Goal: Task Accomplishment & Management: Manage account settings

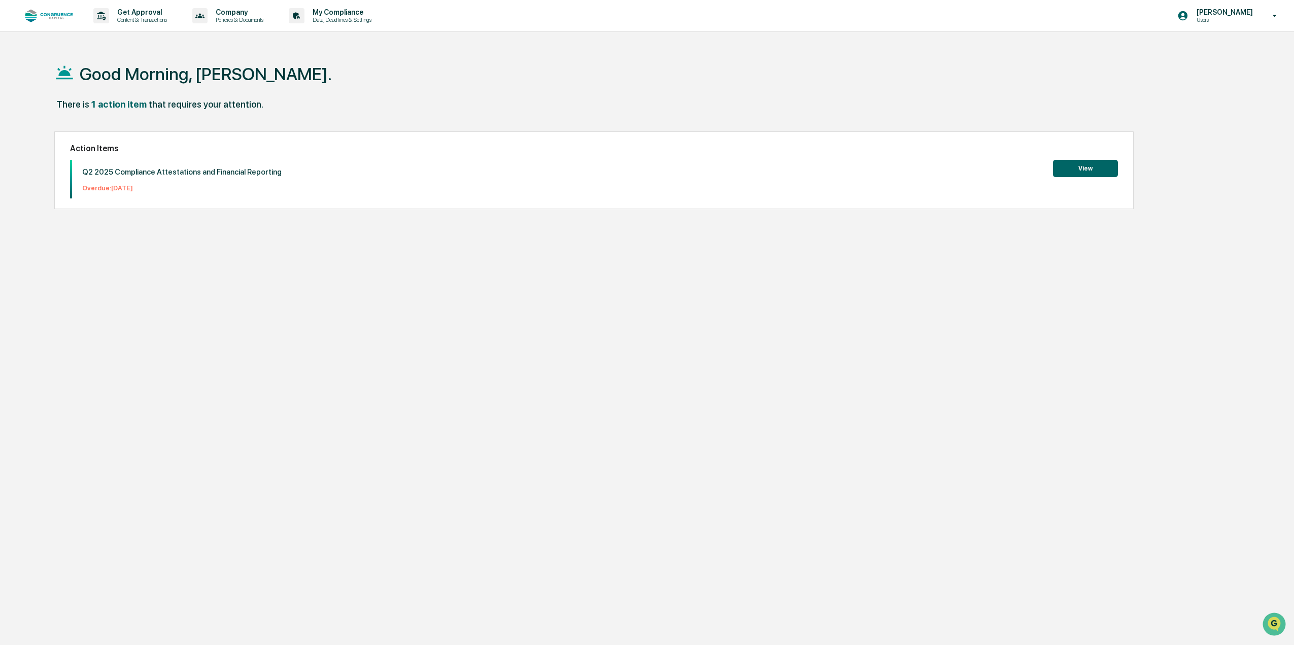
click at [1084, 165] on button "View" at bounding box center [1085, 168] width 65 height 17
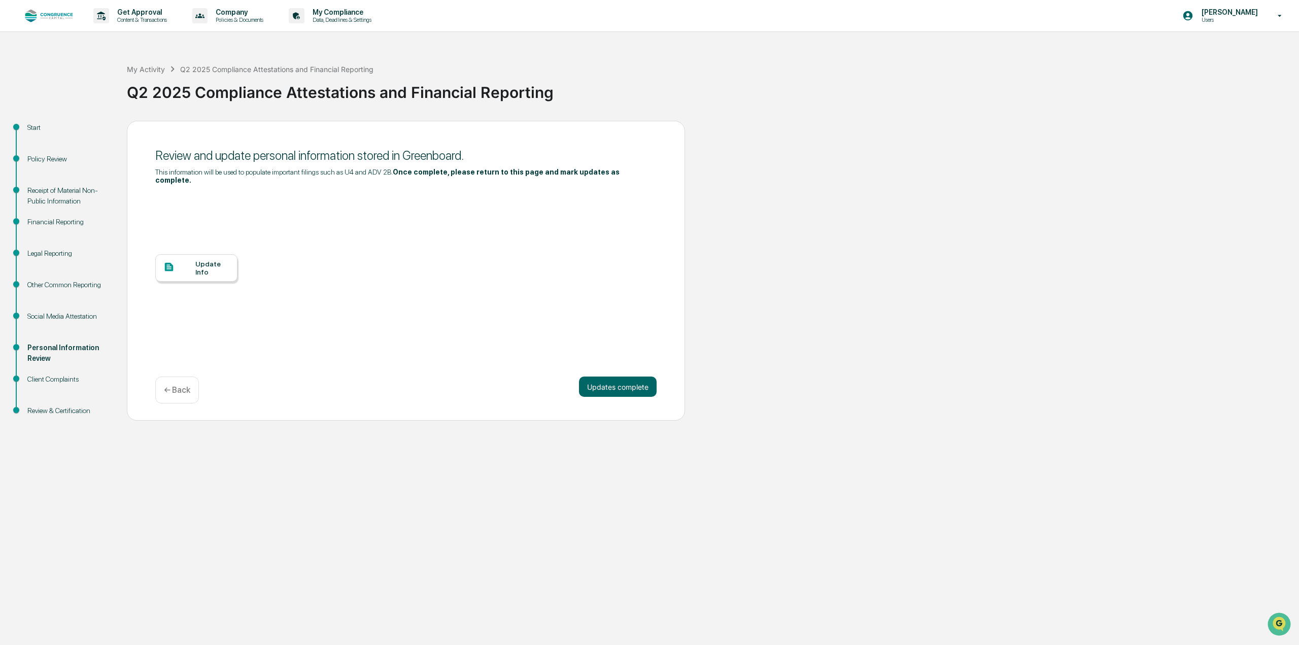
click at [211, 260] on div "Update Info" at bounding box center [212, 268] width 34 height 16
click at [136, 13] on p "Get Approval" at bounding box center [140, 12] width 63 height 8
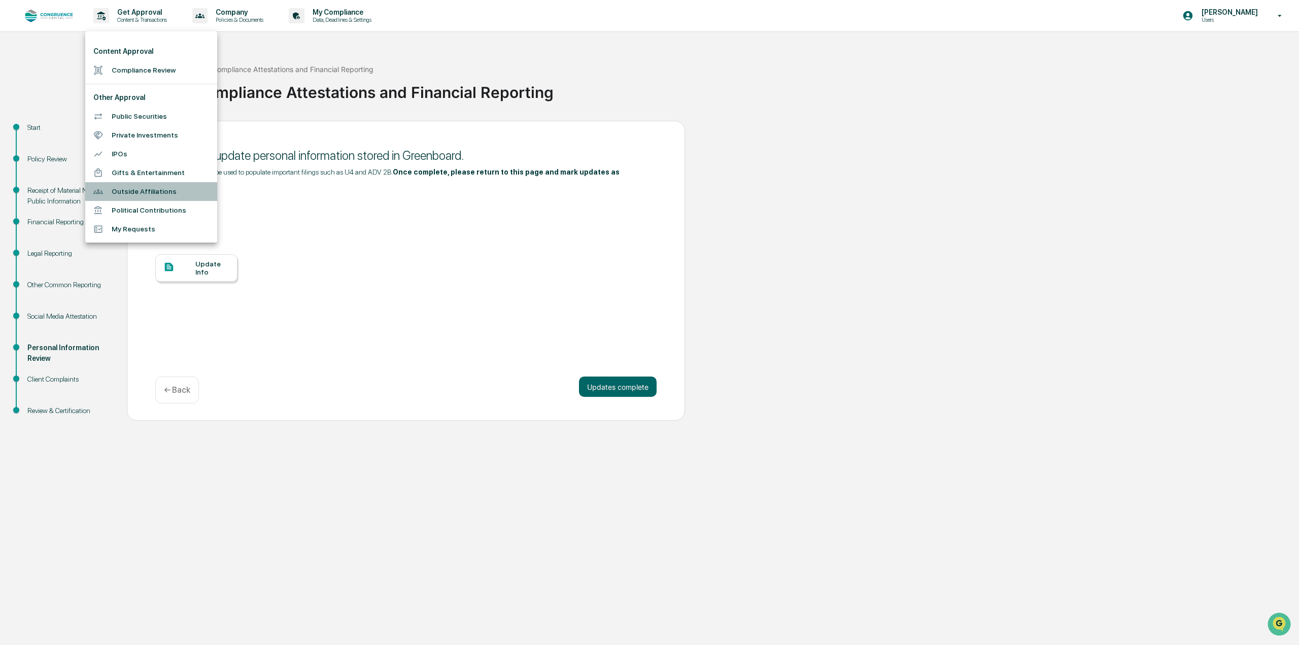
click at [158, 192] on li "Outside Affiliations" at bounding box center [151, 191] width 132 height 19
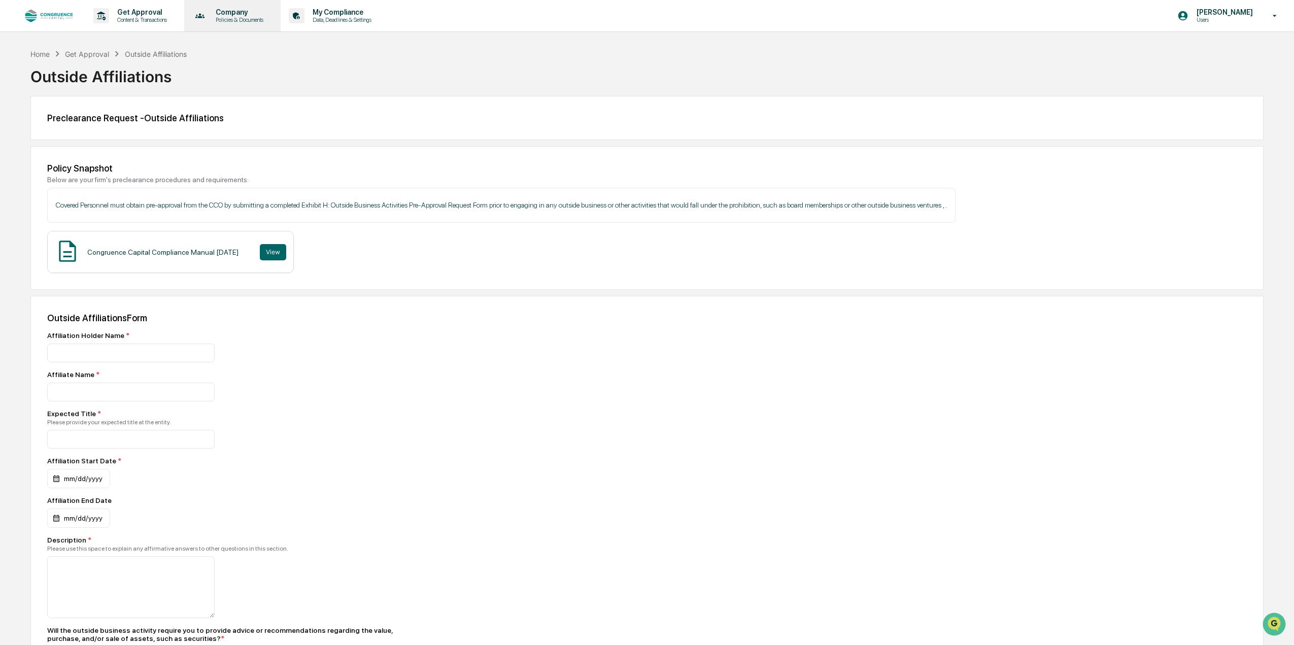
click at [238, 18] on p "Policies & Documents" at bounding box center [238, 19] width 61 height 7
click at [156, 18] on div at bounding box center [649, 322] width 1299 height 645
click at [133, 13] on p "Get Approval" at bounding box center [140, 12] width 63 height 8
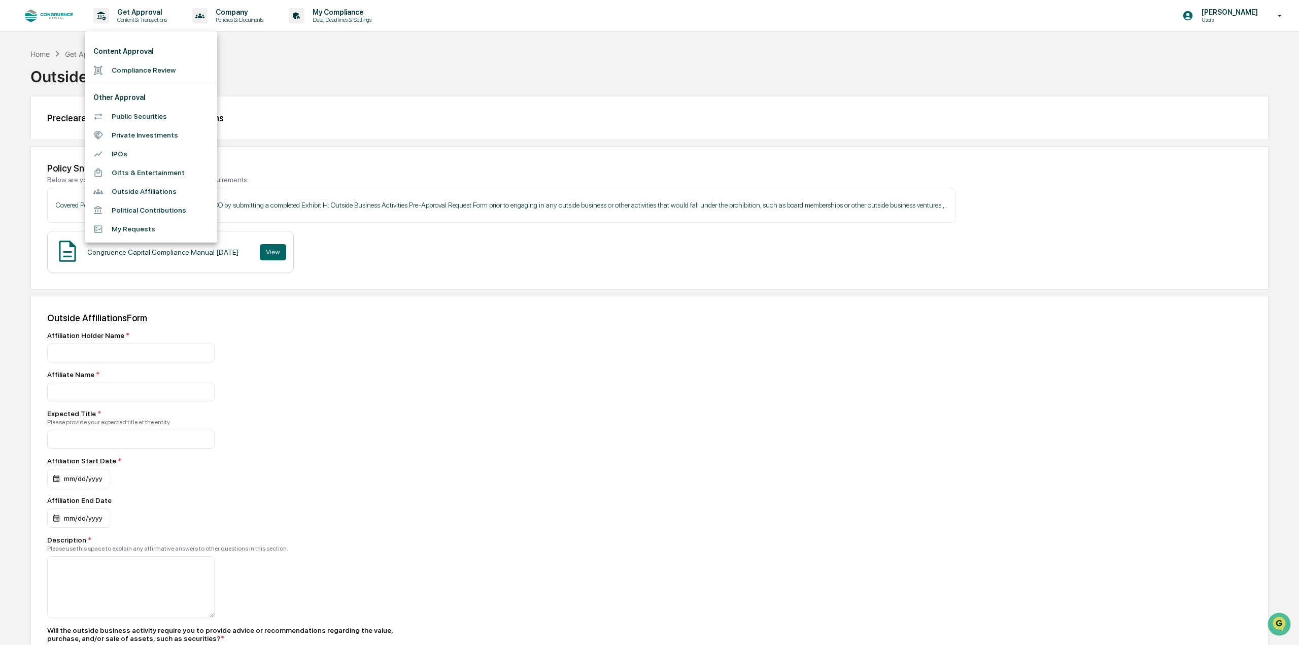
click at [325, 18] on div at bounding box center [649, 322] width 1299 height 645
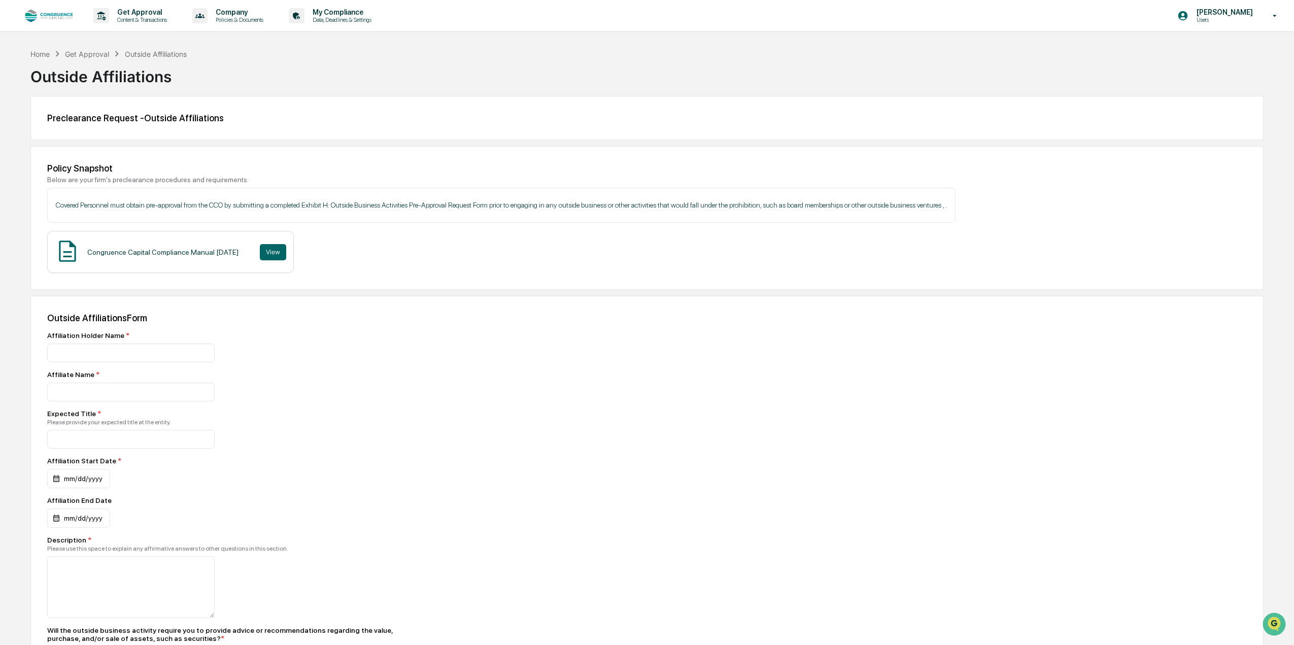
click at [340, 13] on p "My Compliance" at bounding box center [340, 12] width 72 height 8
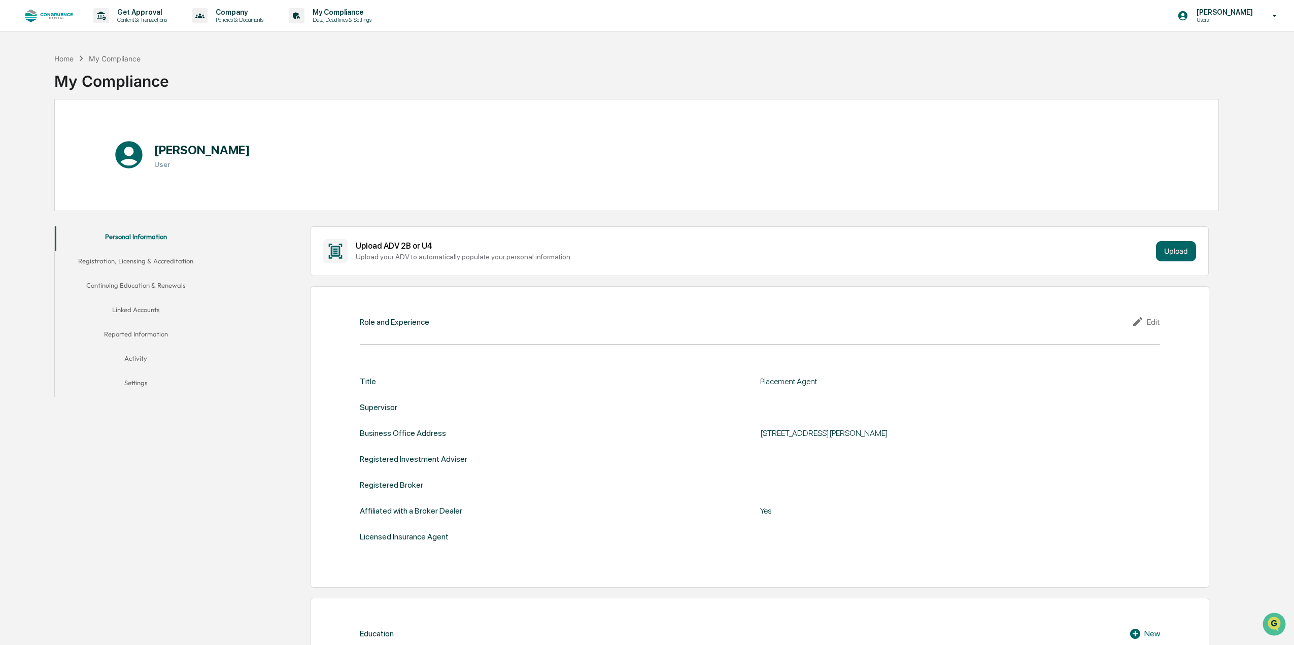
click at [133, 310] on button "Linked Accounts" at bounding box center [136, 311] width 162 height 24
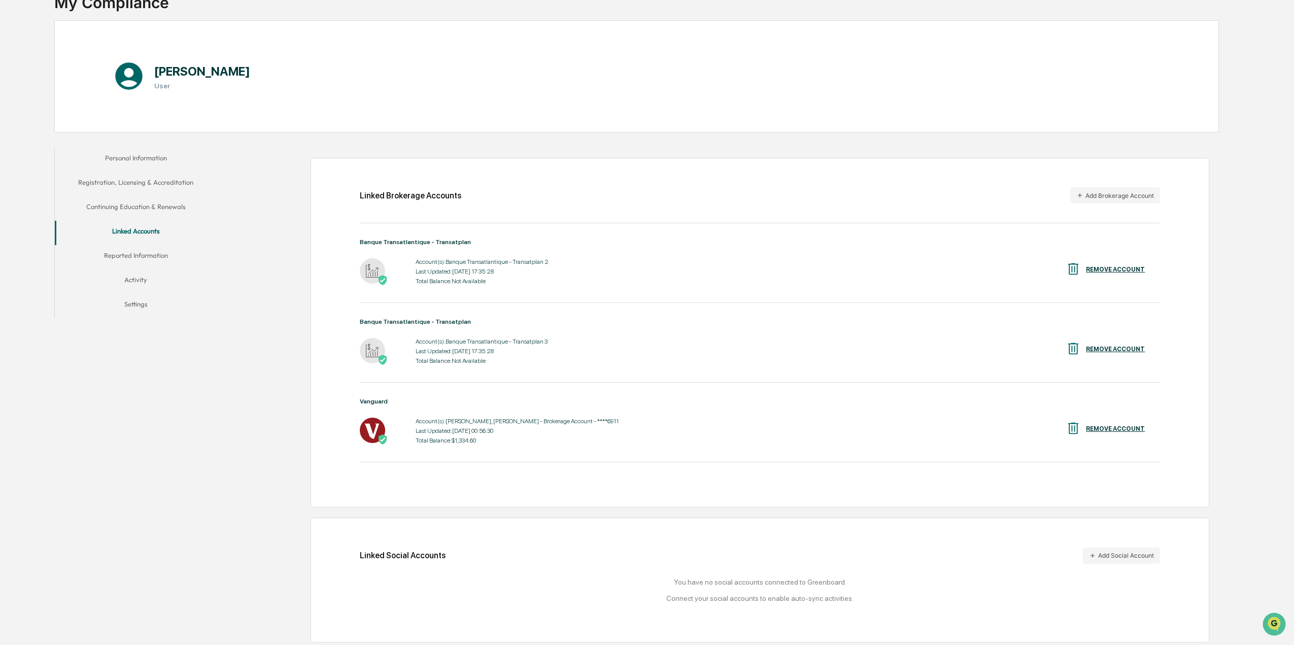
scroll to position [81, 0]
click at [155, 254] on button "Reported Information" at bounding box center [136, 255] width 162 height 24
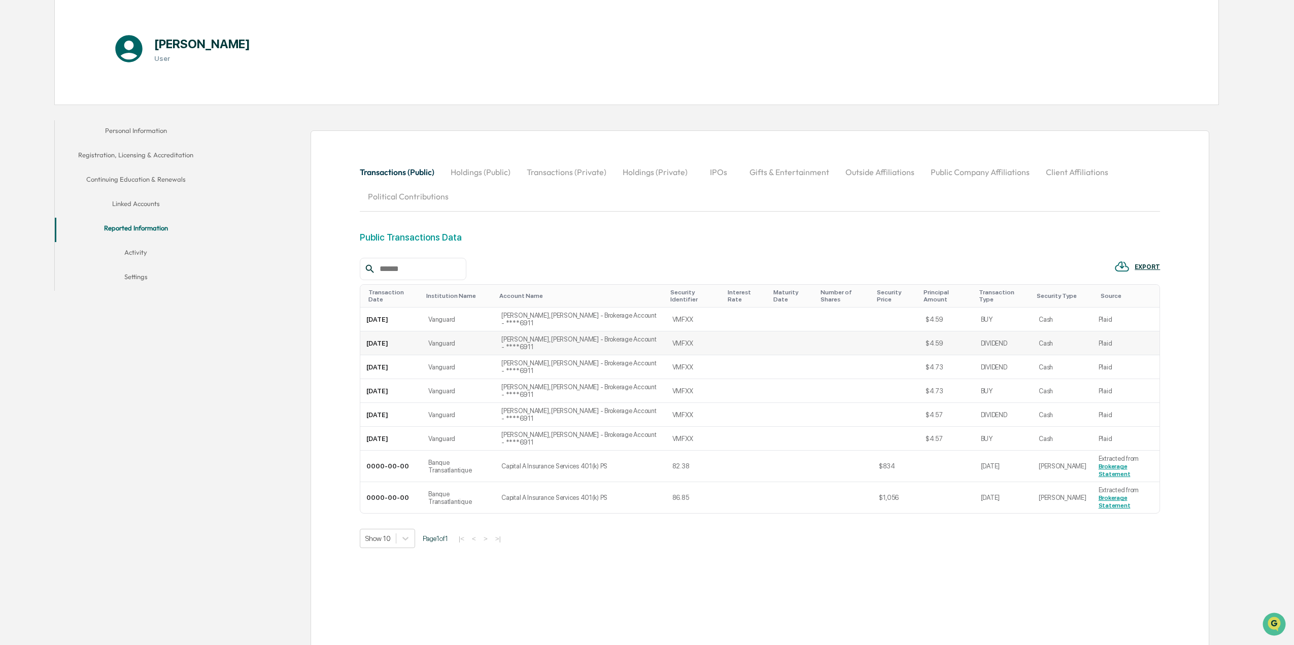
scroll to position [117, 0]
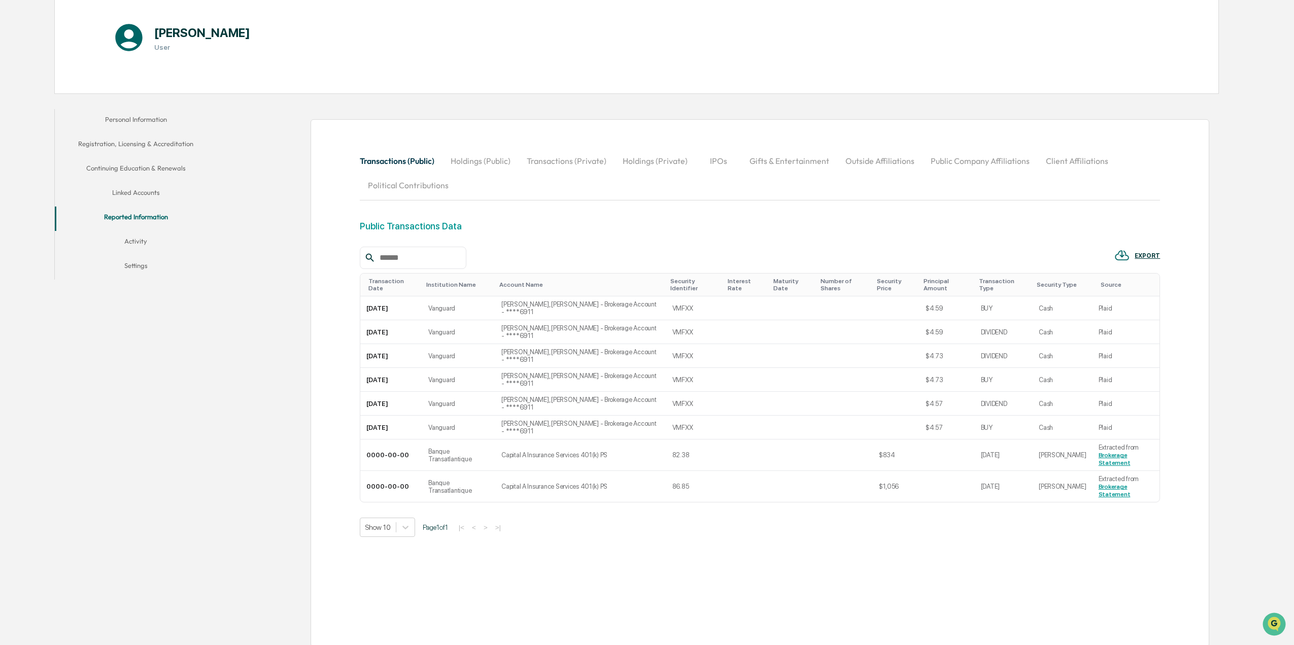
click at [147, 239] on button "Activity" at bounding box center [136, 243] width 162 height 24
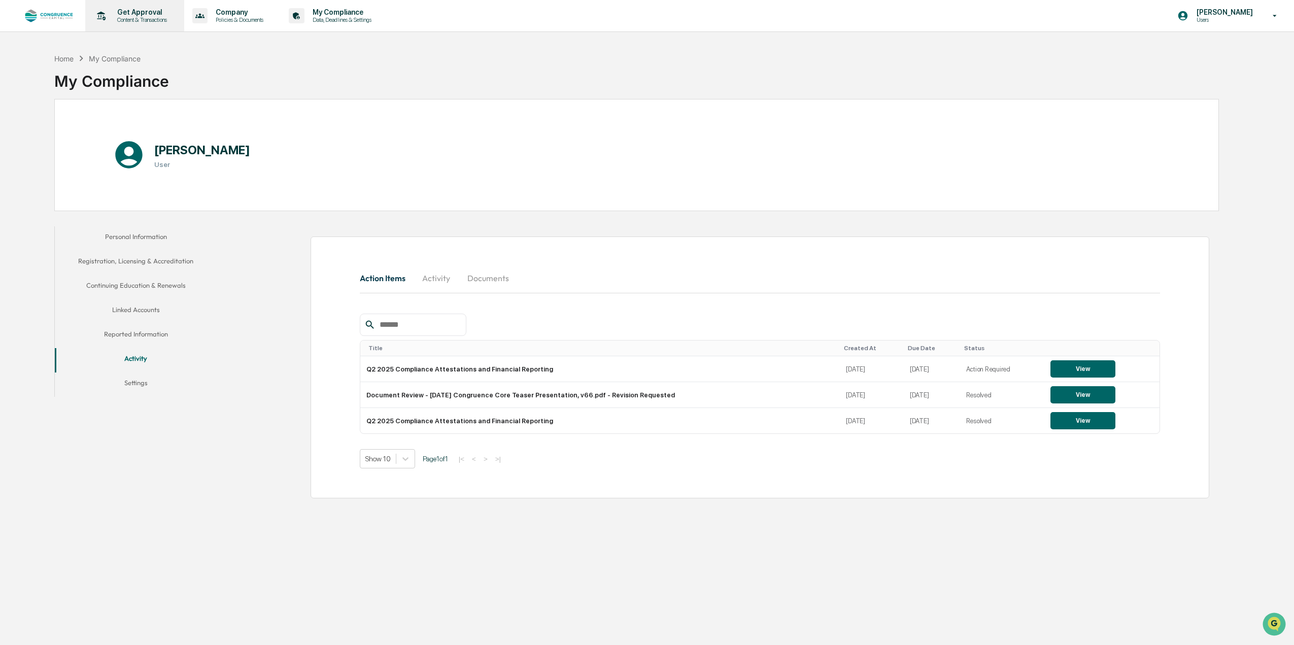
click at [139, 18] on p "Content & Transactions" at bounding box center [140, 19] width 63 height 7
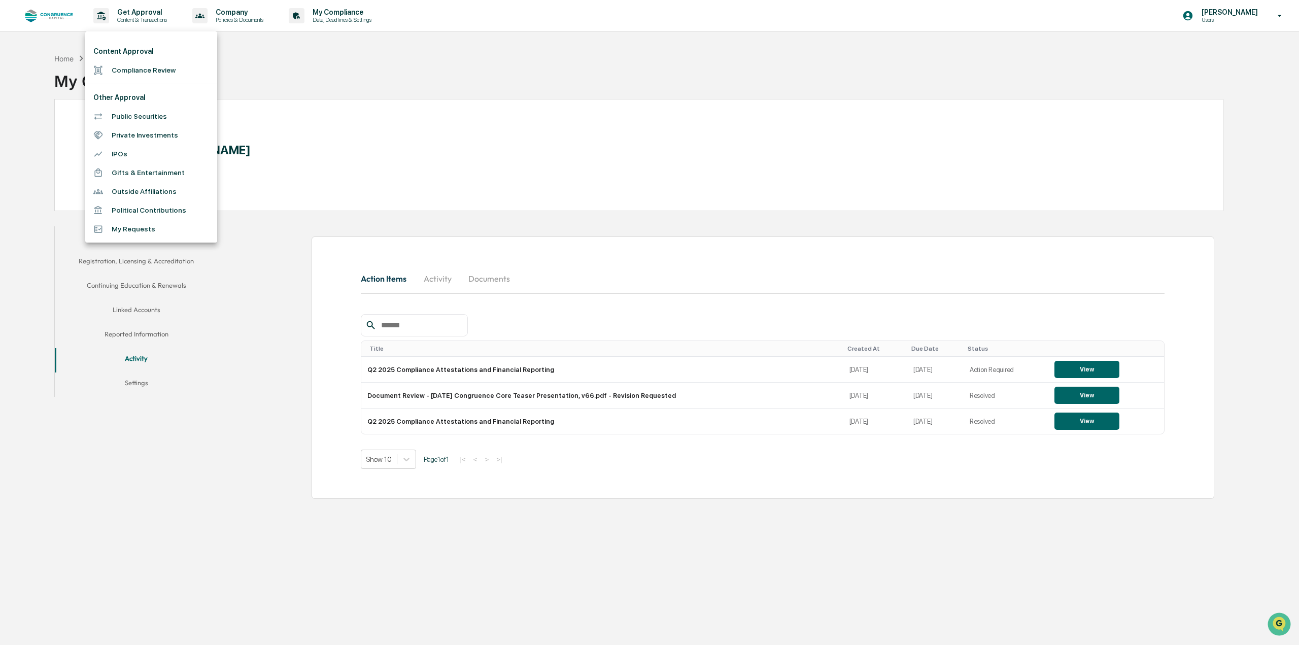
click at [156, 188] on li "Outside Affiliations" at bounding box center [151, 191] width 132 height 19
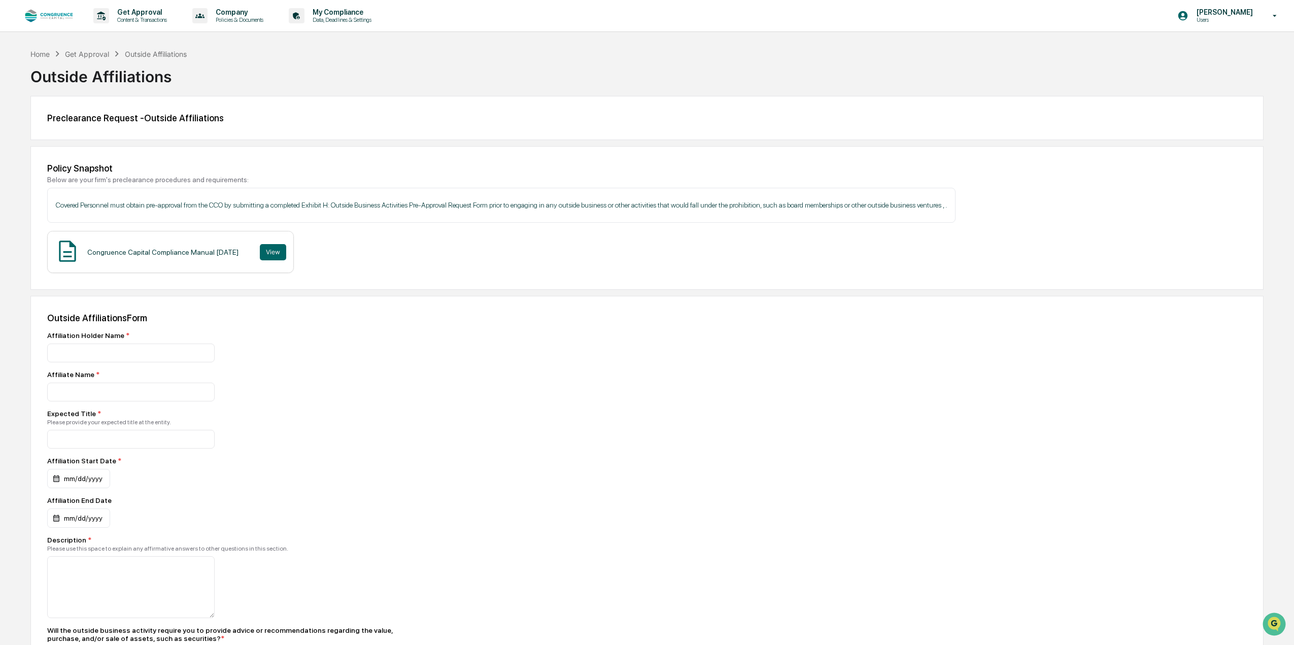
click at [891, 255] on div "Congruence Capital Compliance Manual [DATE] View" at bounding box center [646, 252] width 1199 height 42
click at [140, 12] on p "Get Approval" at bounding box center [140, 12] width 63 height 8
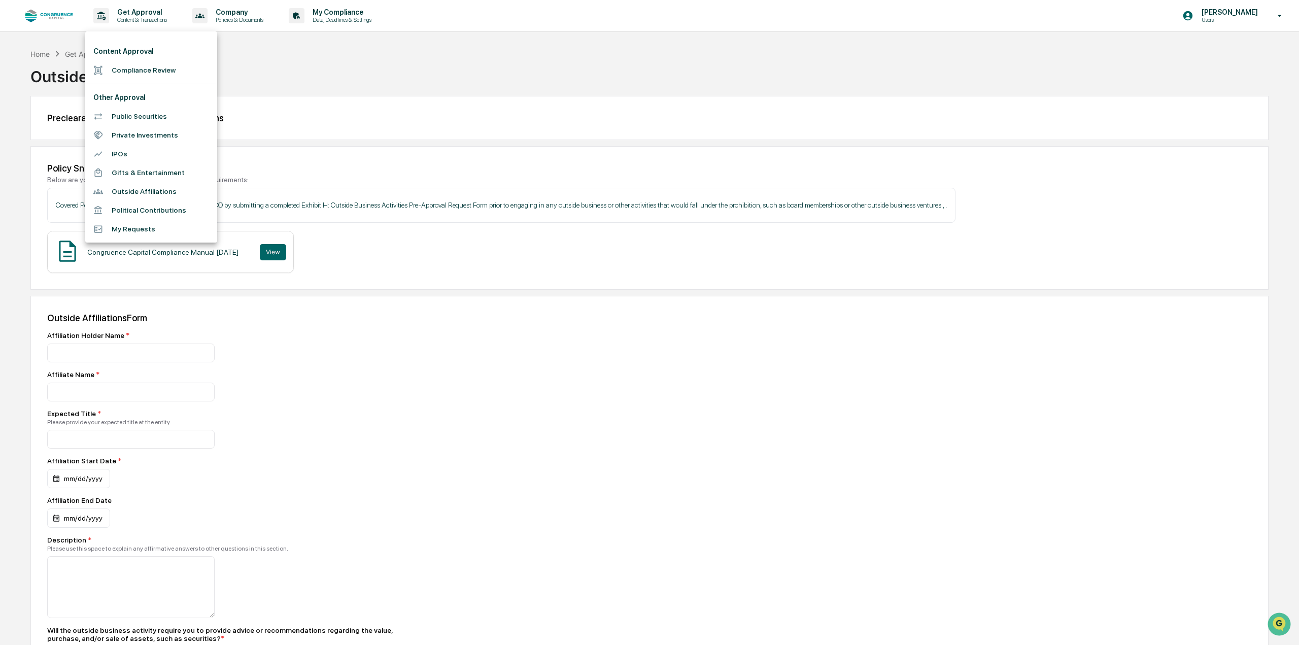
click at [40, 18] on div at bounding box center [649, 322] width 1299 height 645
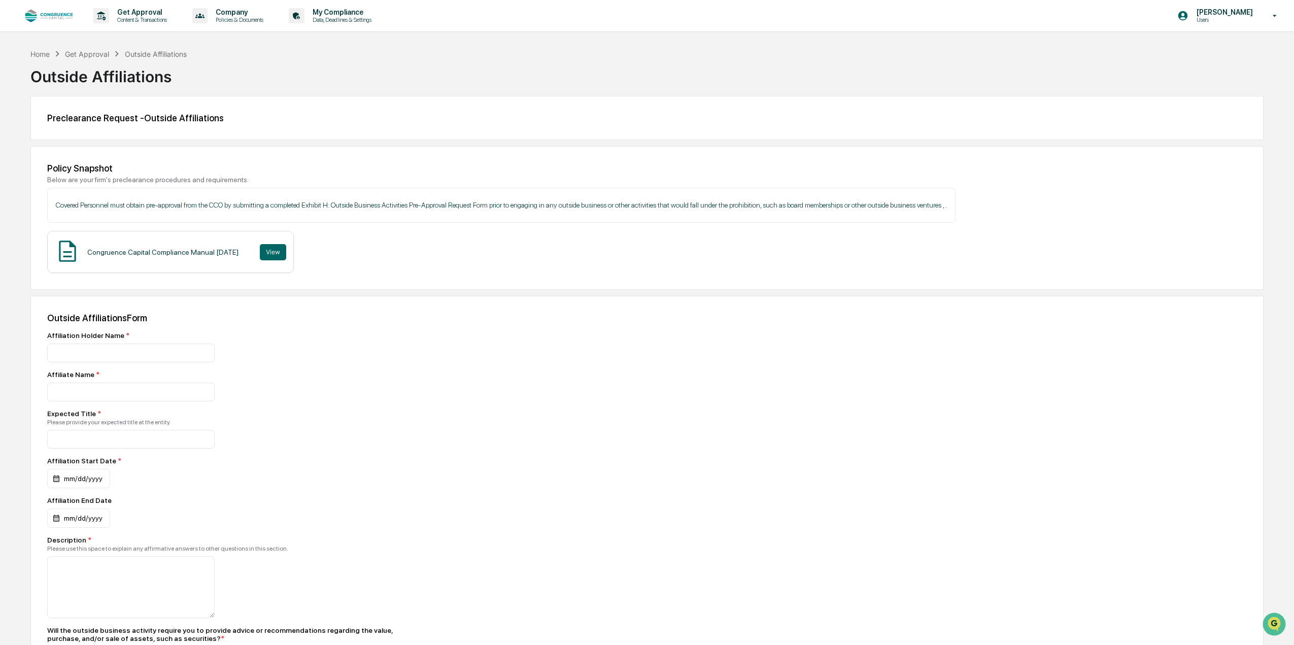
click at [32, 15] on img at bounding box center [48, 16] width 49 height 14
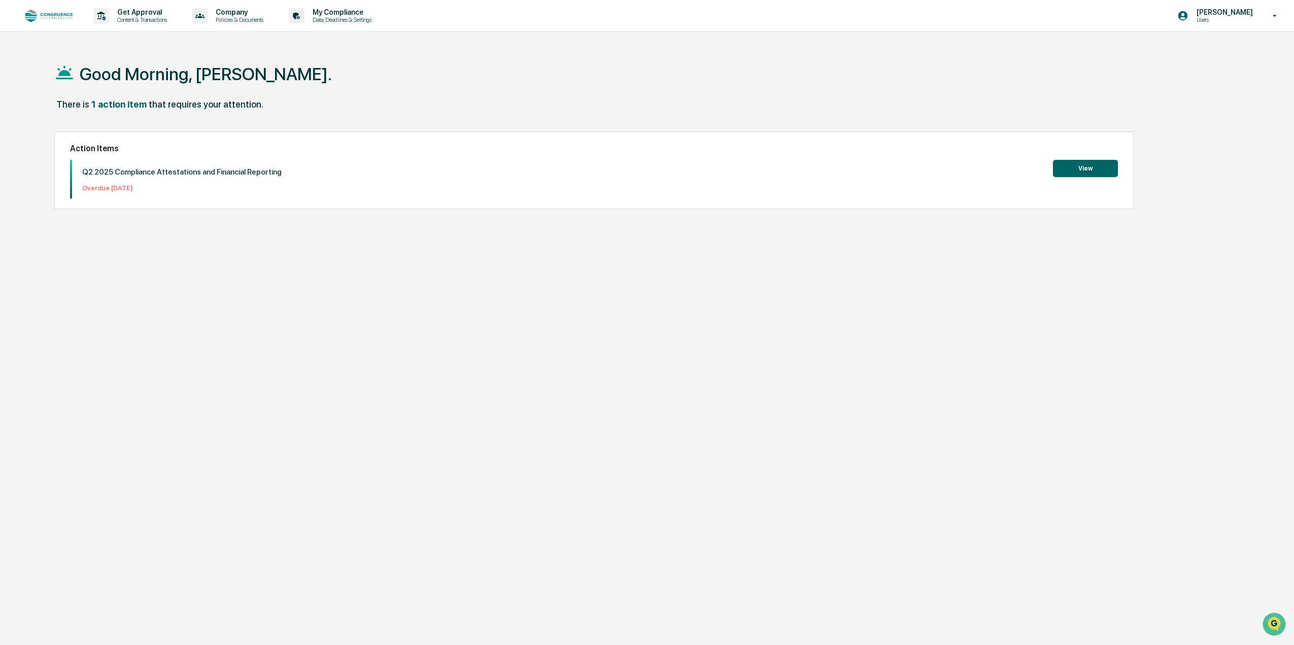
click at [1075, 167] on button "View" at bounding box center [1085, 168] width 65 height 17
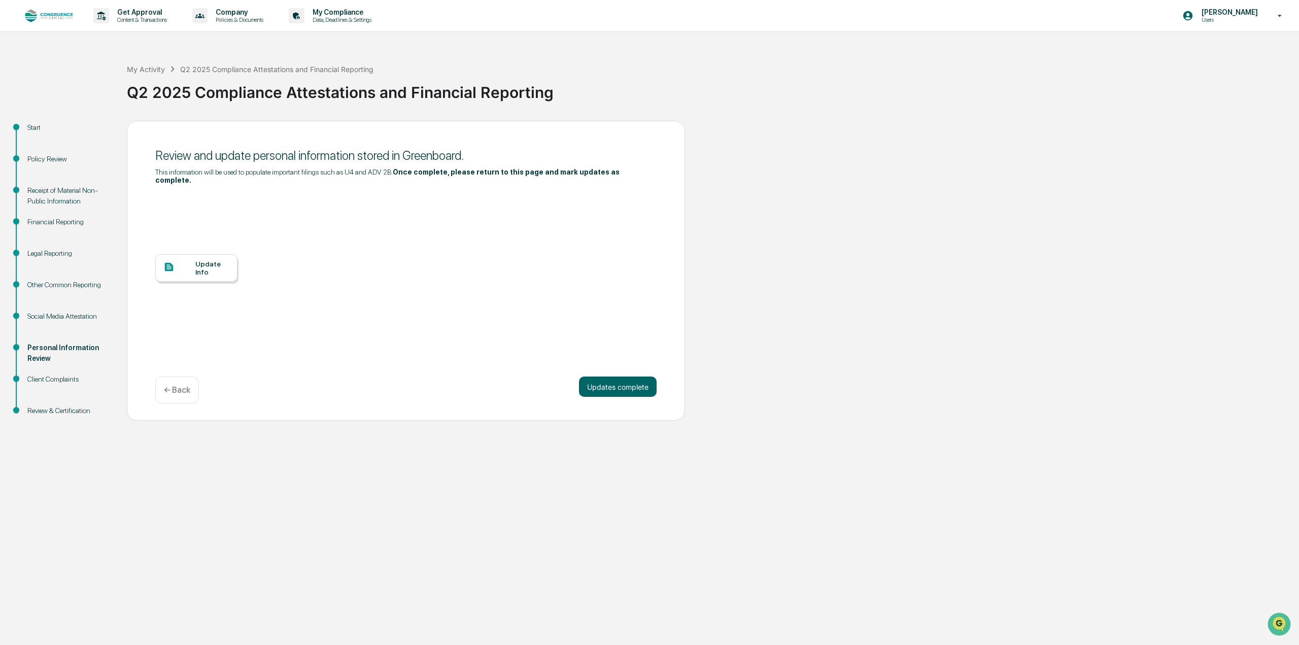
click at [67, 381] on div "Client Complaints" at bounding box center [68, 379] width 83 height 11
click at [67, 382] on div "Client Complaints" at bounding box center [68, 379] width 83 height 11
click at [184, 387] on p "← Back" at bounding box center [177, 390] width 26 height 10
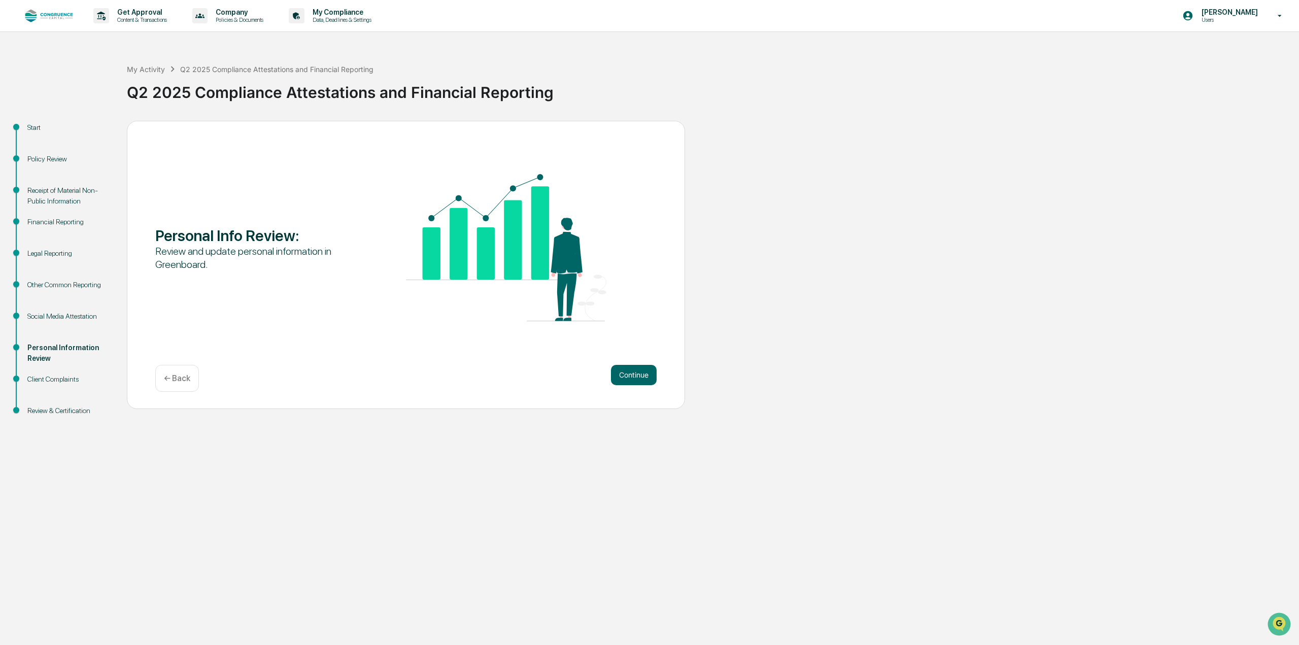
click at [52, 124] on div "Start" at bounding box center [68, 127] width 83 height 11
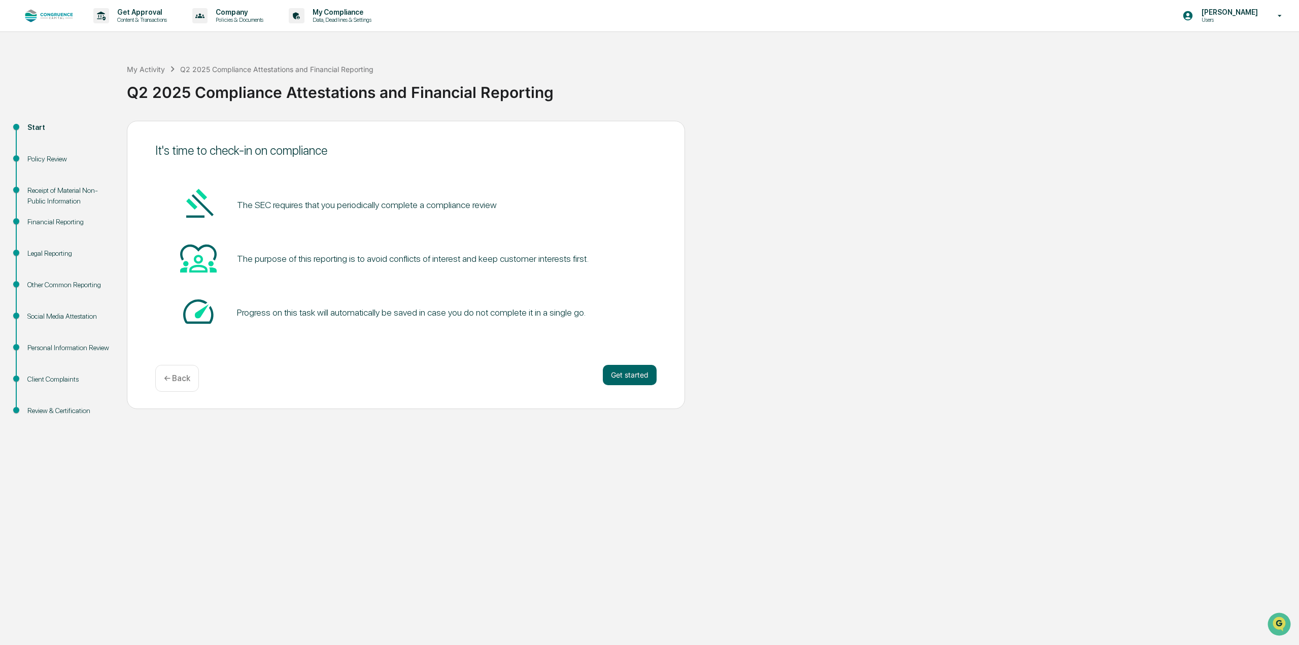
click at [43, 159] on div "Policy Review" at bounding box center [68, 159] width 83 height 11
click at [53, 155] on div "Policy Review" at bounding box center [68, 159] width 83 height 11
click at [51, 159] on div "Policy Review" at bounding box center [68, 159] width 83 height 11
click at [49, 202] on div "Receipt of Material Non-Public Information" at bounding box center [68, 195] width 83 height 21
click at [129, 9] on p "Get Approval" at bounding box center [140, 12] width 63 height 8
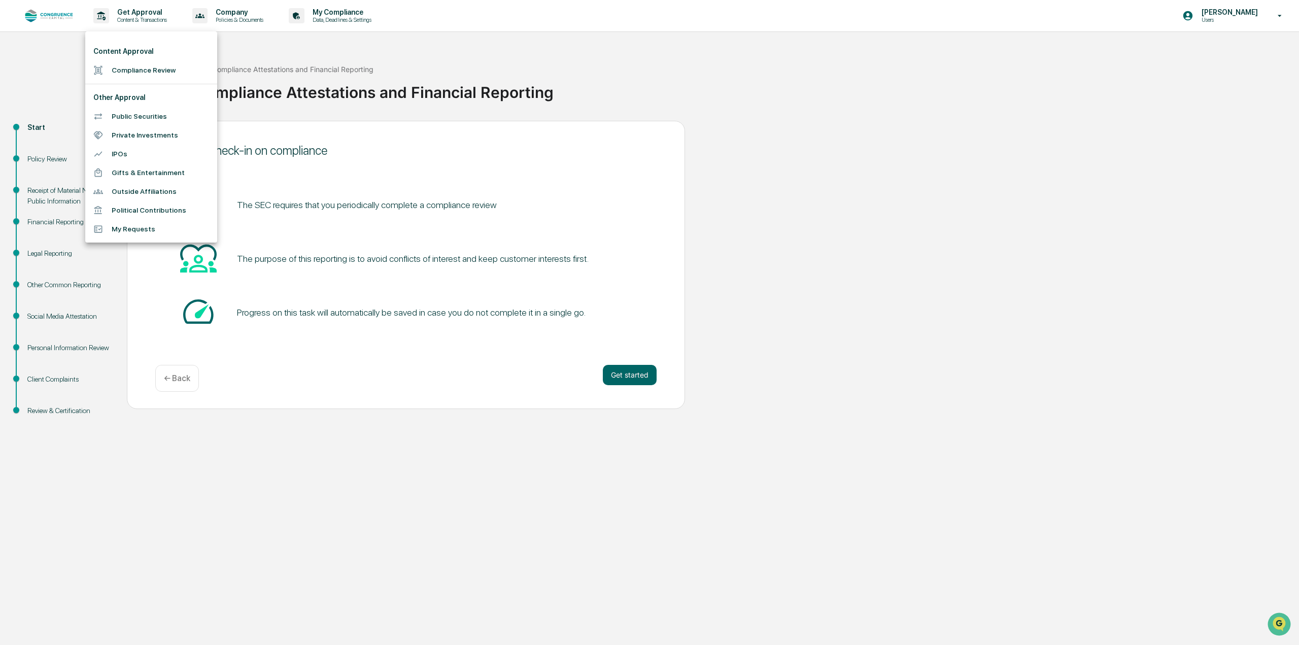
click at [44, 8] on div at bounding box center [649, 322] width 1299 height 645
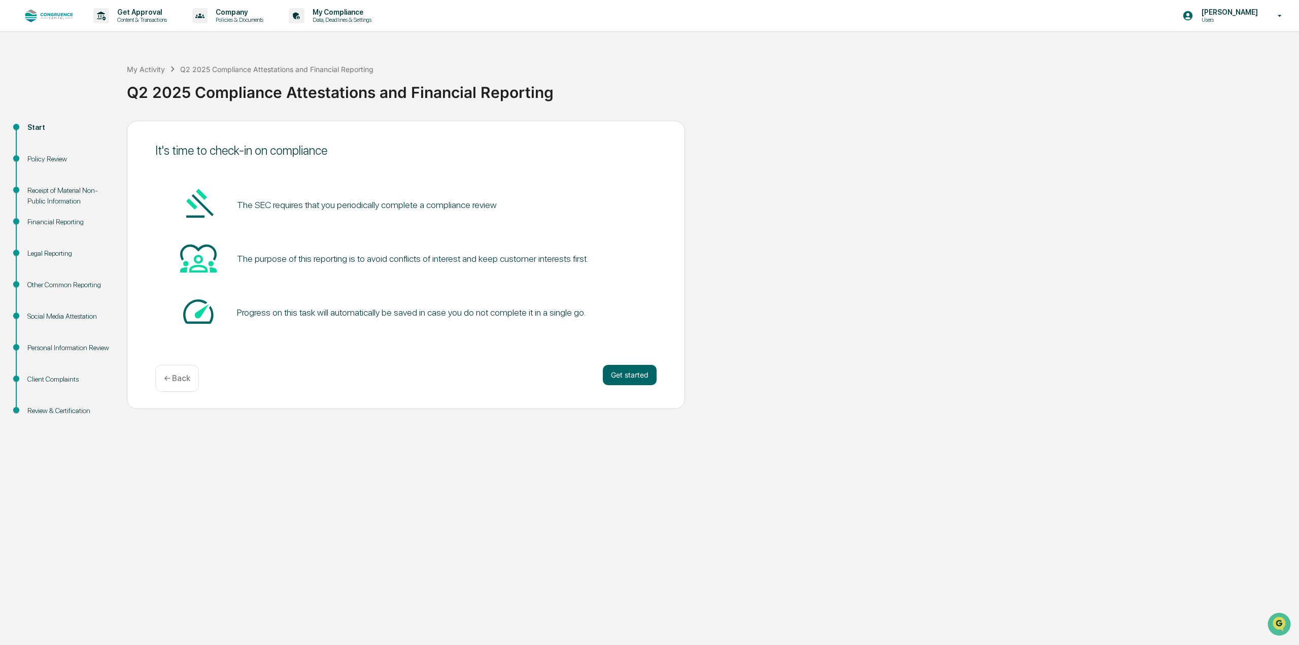
click at [33, 15] on img at bounding box center [48, 16] width 49 height 14
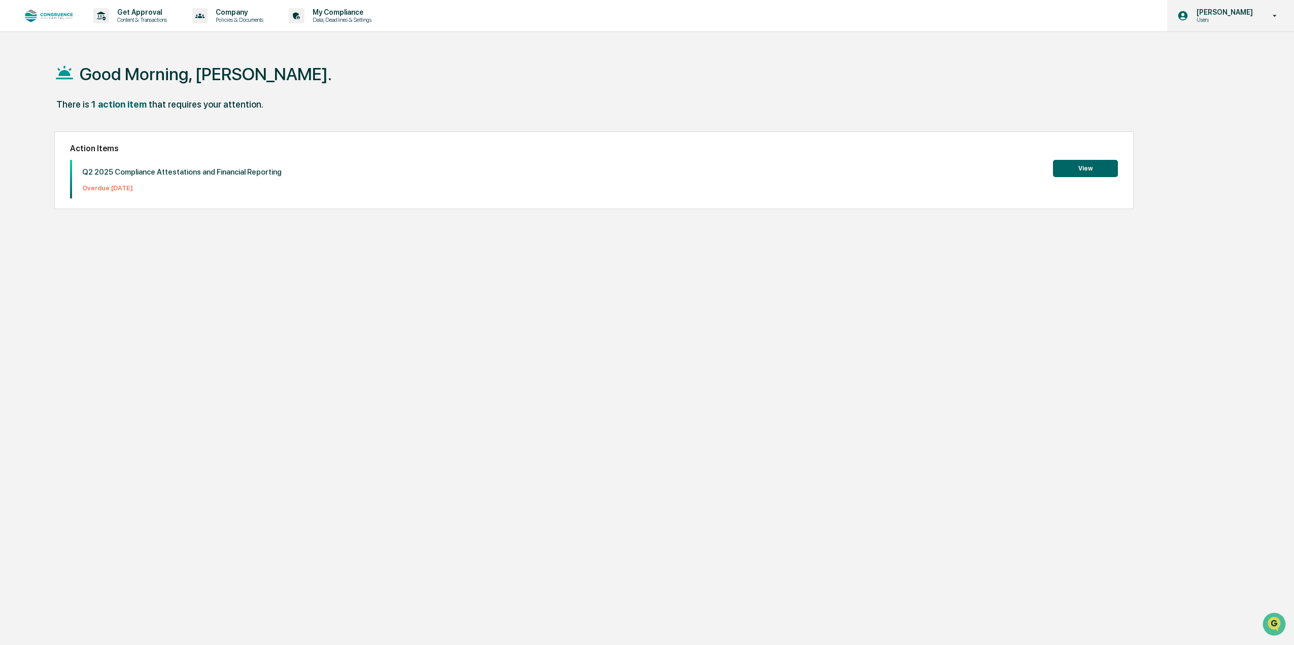
click at [1238, 17] on p "Users" at bounding box center [1223, 19] width 70 height 7
click at [1238, 17] on div at bounding box center [649, 322] width 1299 height 645
click at [932, 57] on div "Good Morning, [PERSON_NAME]." at bounding box center [636, 73] width 1164 height 51
click at [1091, 169] on button "View" at bounding box center [1085, 168] width 65 height 17
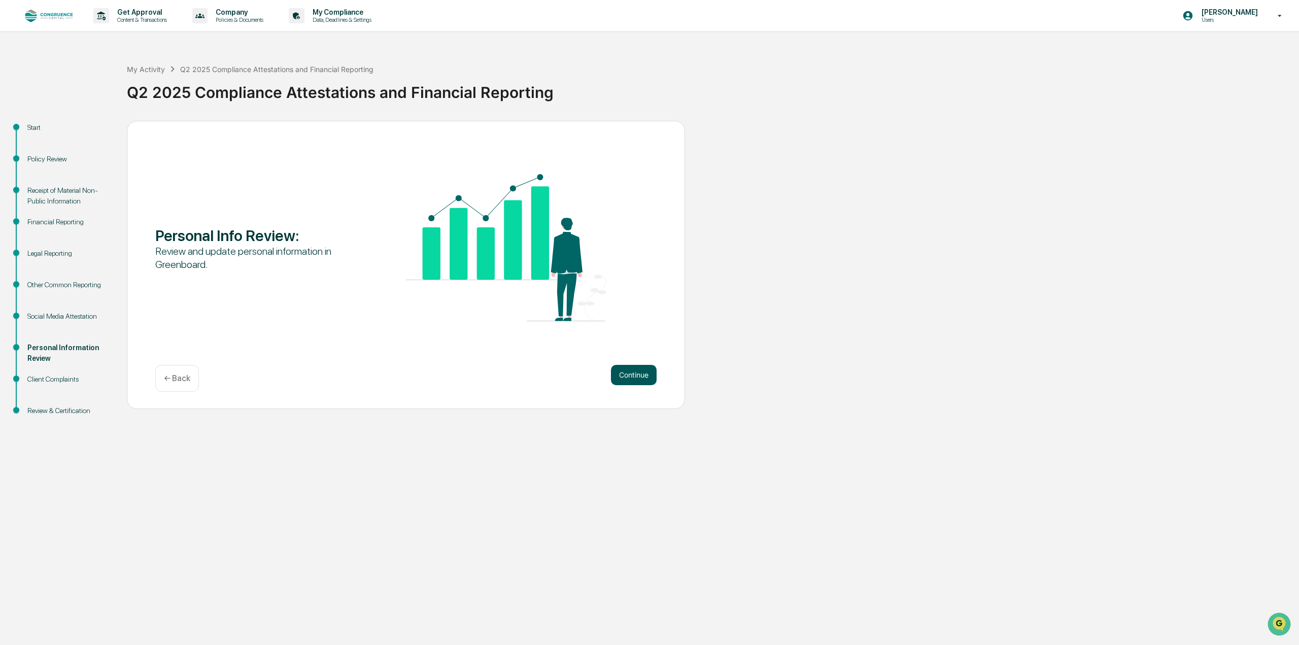
click at [639, 373] on button "Continue" at bounding box center [634, 375] width 46 height 20
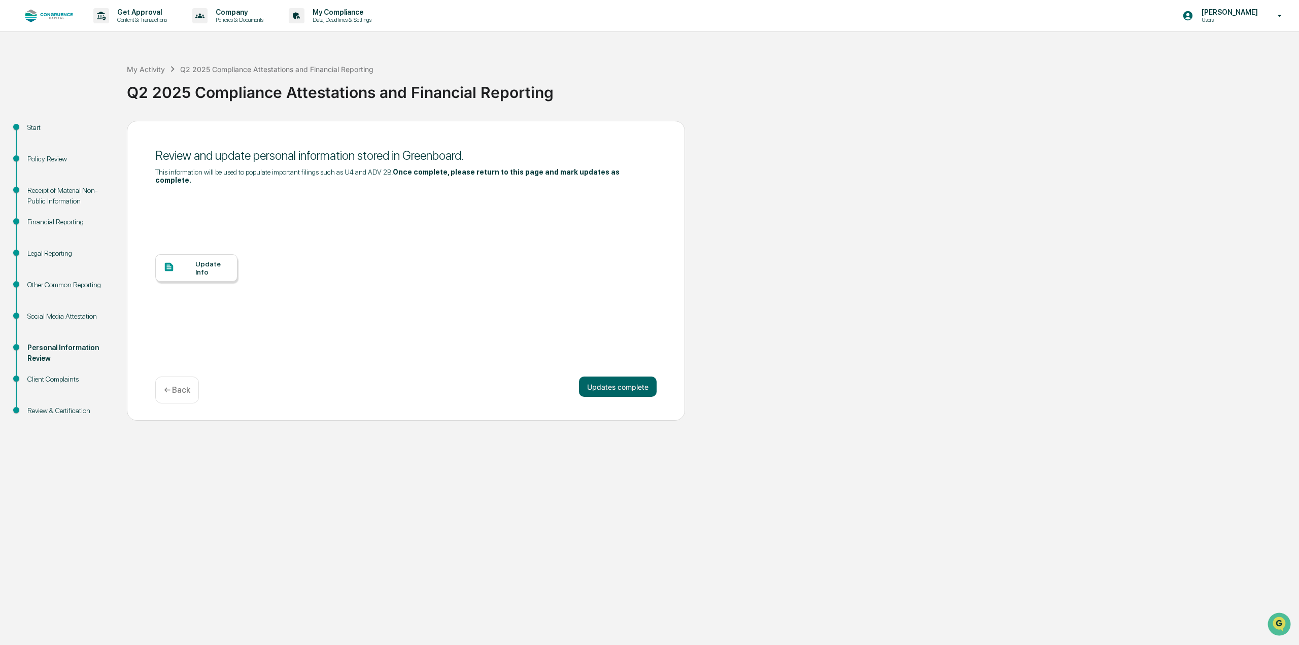
click at [224, 260] on div "Update Info" at bounding box center [212, 268] width 34 height 16
click at [46, 125] on div "Start" at bounding box center [68, 127] width 83 height 11
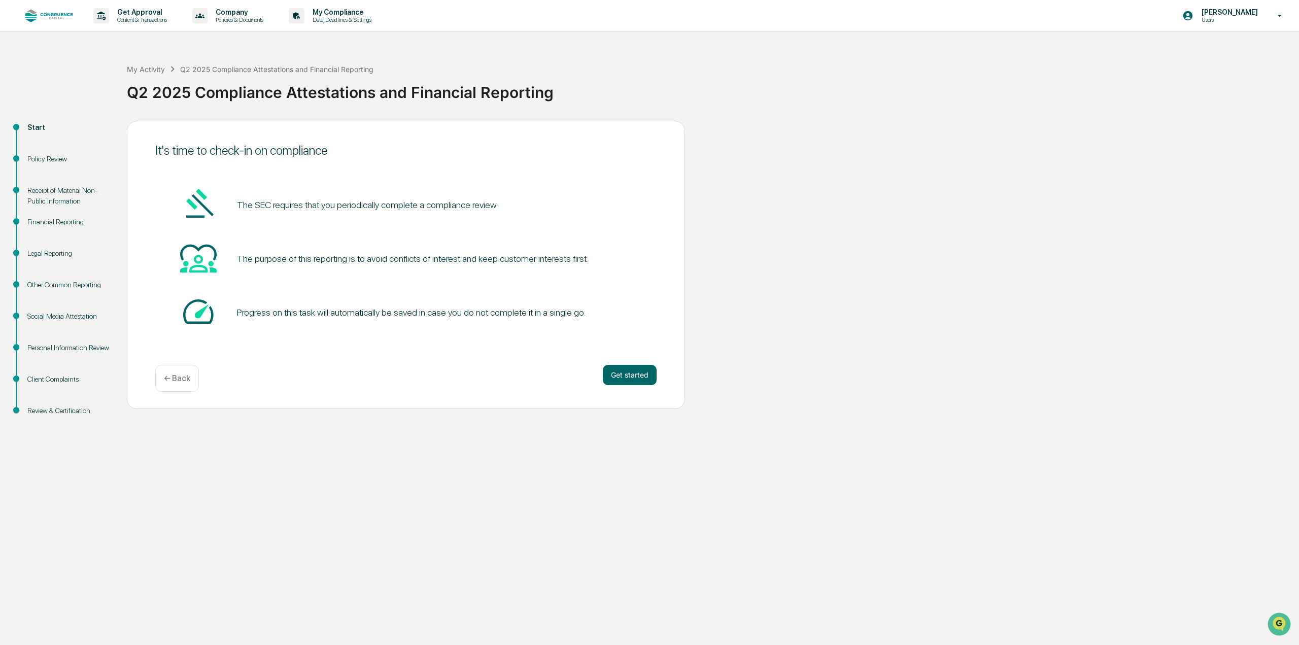
click at [70, 413] on div "Review & Certification" at bounding box center [68, 410] width 83 height 11
click at [61, 383] on div "Client Complaints" at bounding box center [68, 379] width 83 height 11
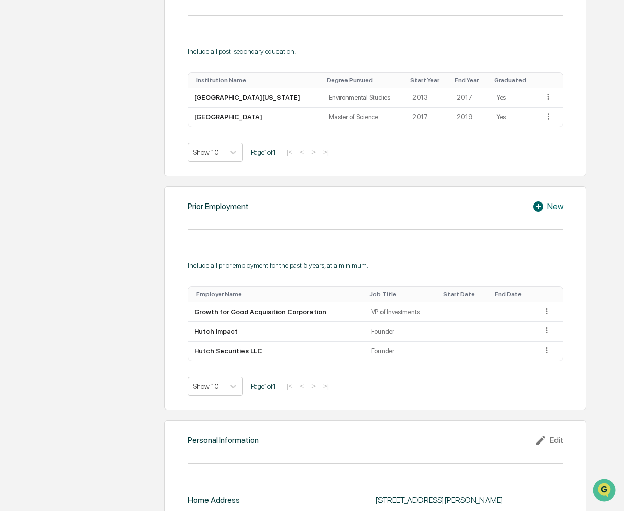
scroll to position [640, 0]
